Goal: Obtain resource: Download file/media

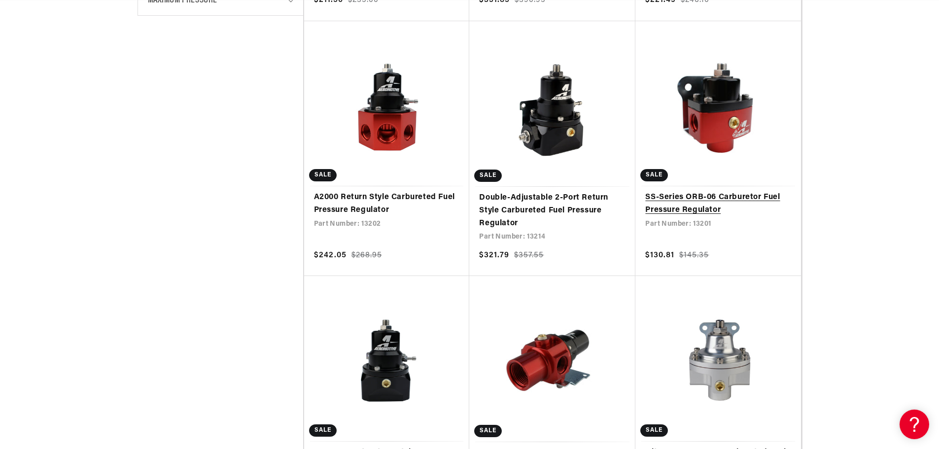
scroll to position [0, 559]
click at [701, 192] on link "SS-Series ORB-06 Carburetor Fuel Pressure Regulator" at bounding box center [718, 203] width 146 height 25
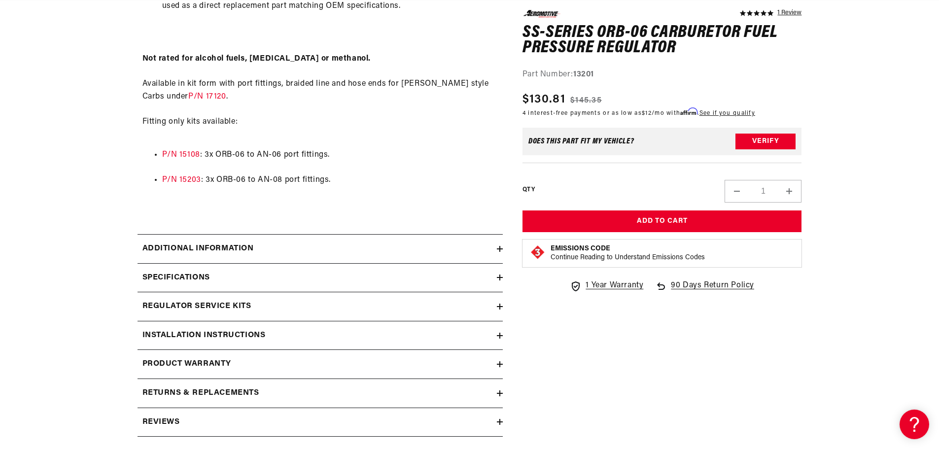
scroll to position [789, 0]
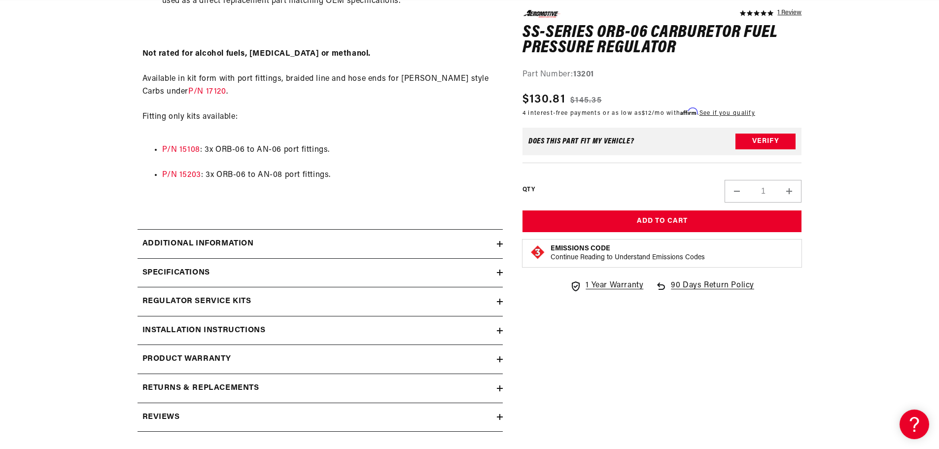
click at [298, 301] on div "Regulator Service Kits" at bounding box center [317, 301] width 359 height 13
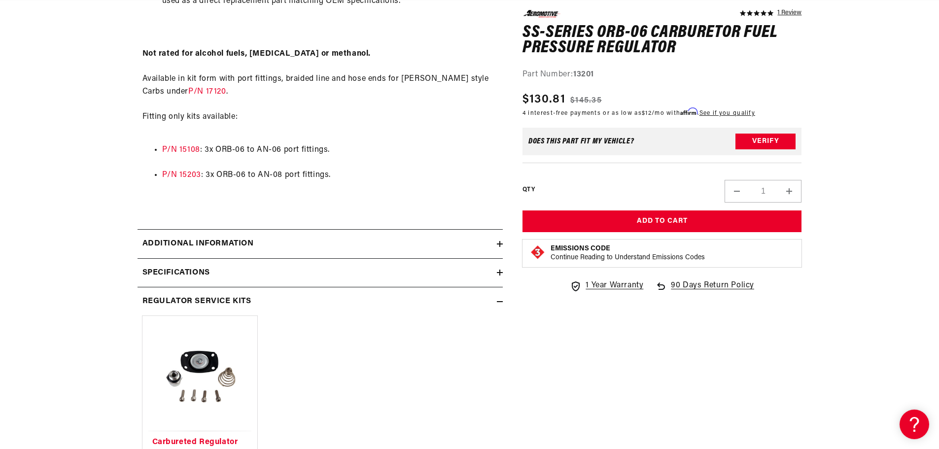
scroll to position [1035, 0]
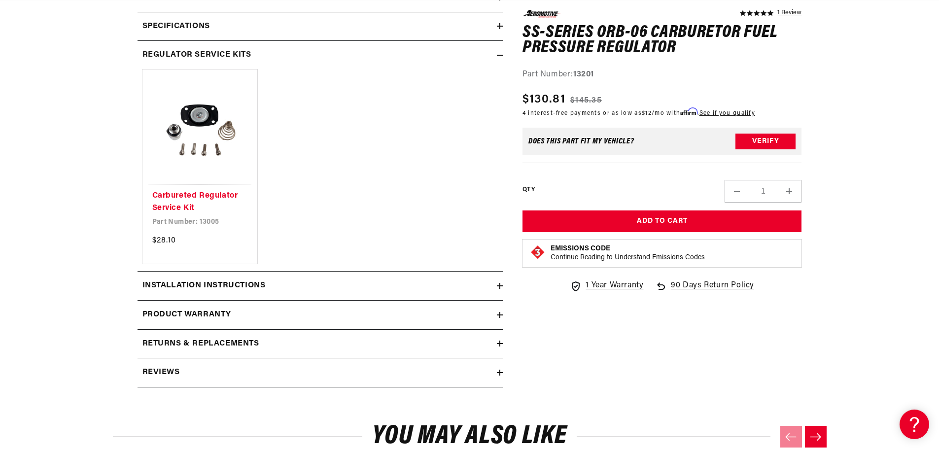
click at [301, 289] on div "Installation Instructions" at bounding box center [317, 286] width 359 height 13
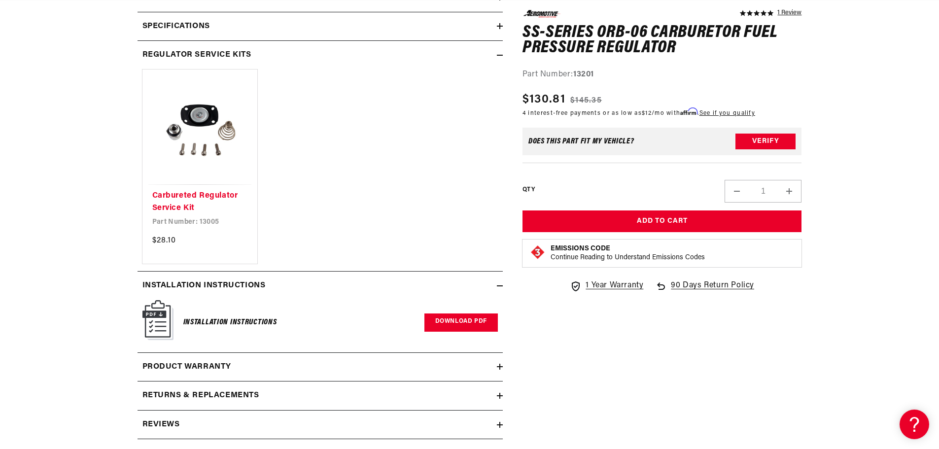
click at [441, 329] on link "Download PDF" at bounding box center [460, 323] width 73 height 18
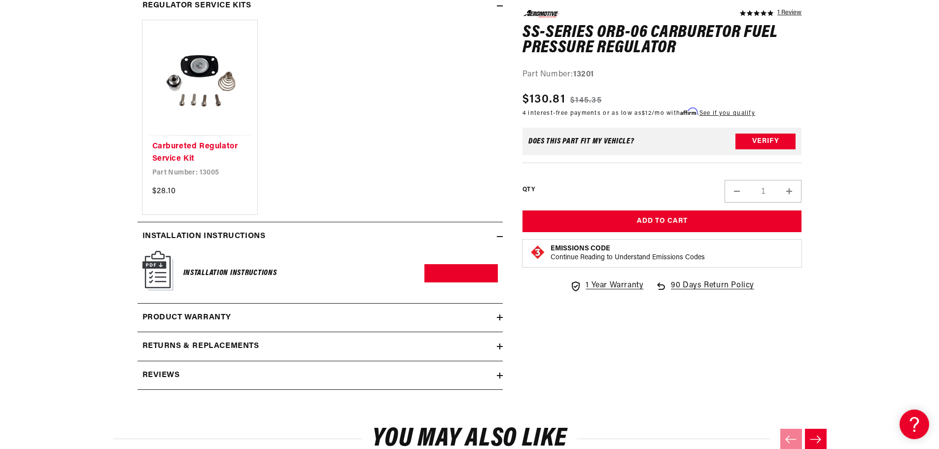
scroll to position [0, 1055]
